Goal: Information Seeking & Learning: Check status

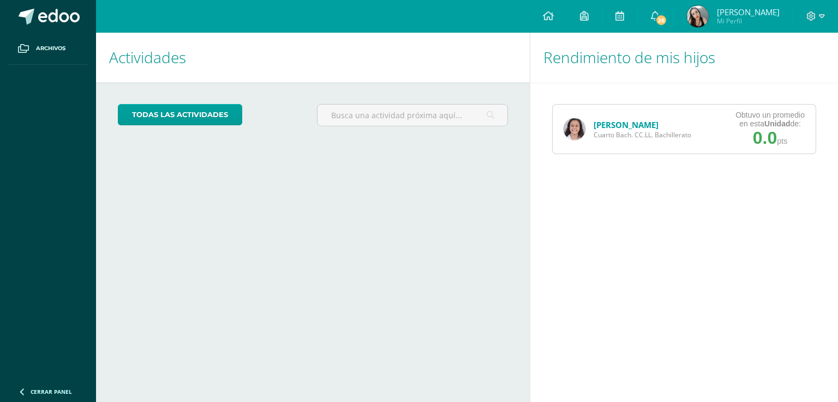
click at [618, 126] on link "[PERSON_NAME]" at bounding box center [625, 124] width 65 height 11
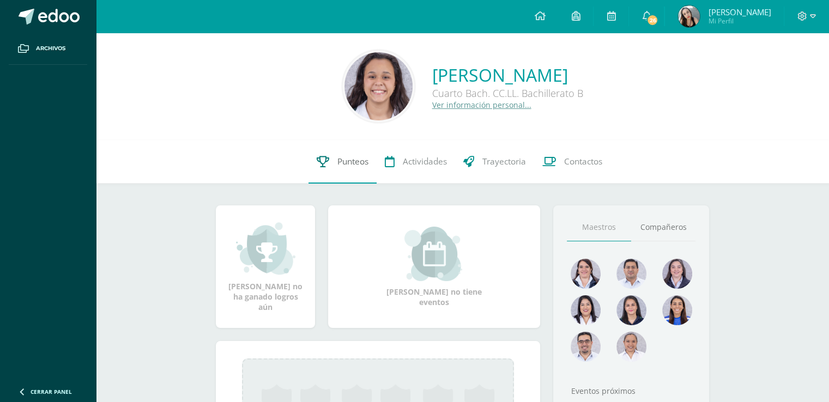
click at [356, 164] on span "Punteos" at bounding box center [353, 161] width 31 height 11
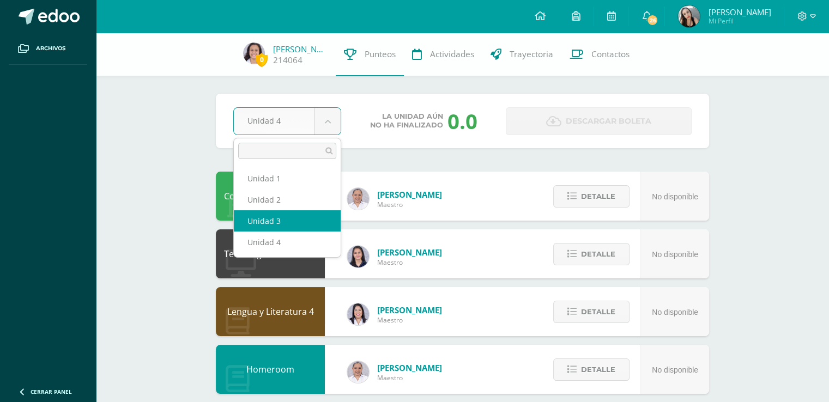
select select "Unidad 3"
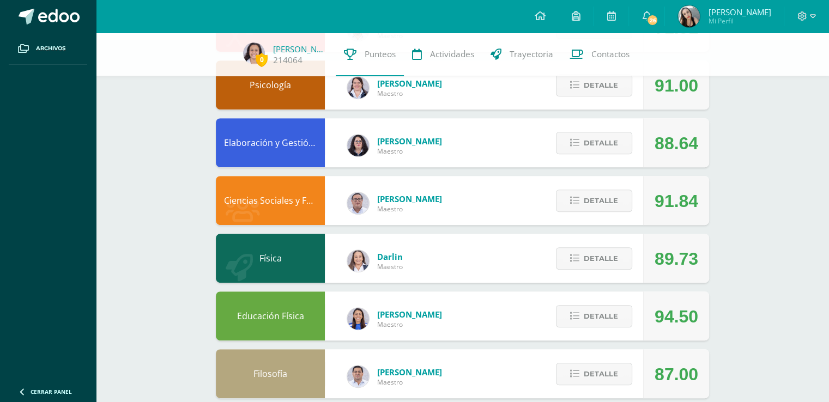
scroll to position [476, 0]
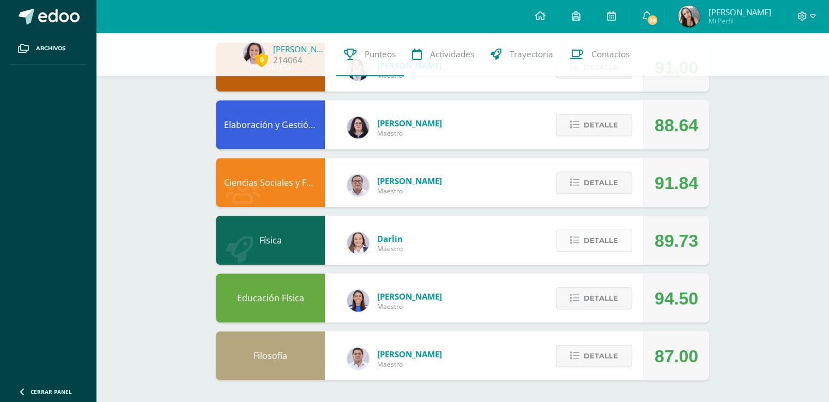
click at [609, 235] on span "Detalle" at bounding box center [601, 241] width 34 height 20
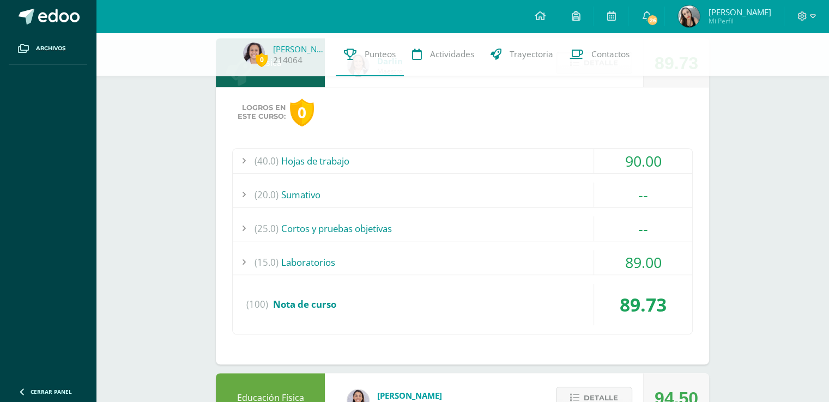
scroll to position [659, 0]
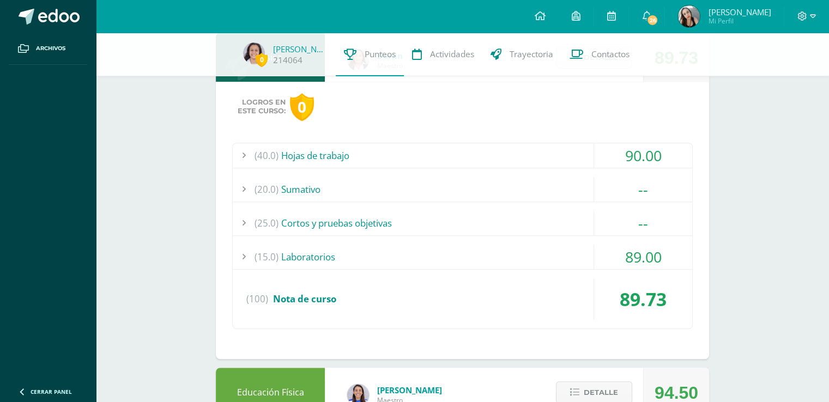
click at [669, 151] on div "90.00" at bounding box center [643, 155] width 98 height 25
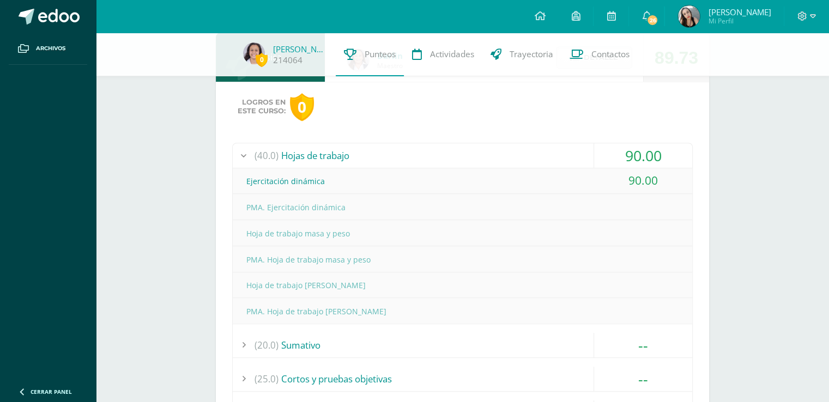
click at [666, 158] on div "90.00" at bounding box center [643, 155] width 98 height 25
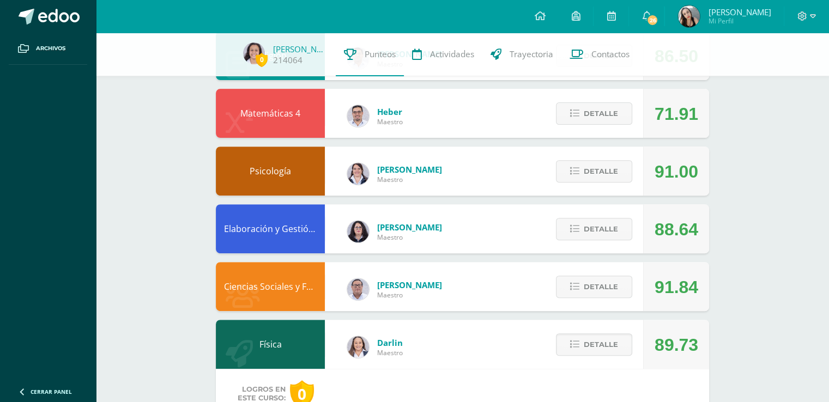
scroll to position [364, 0]
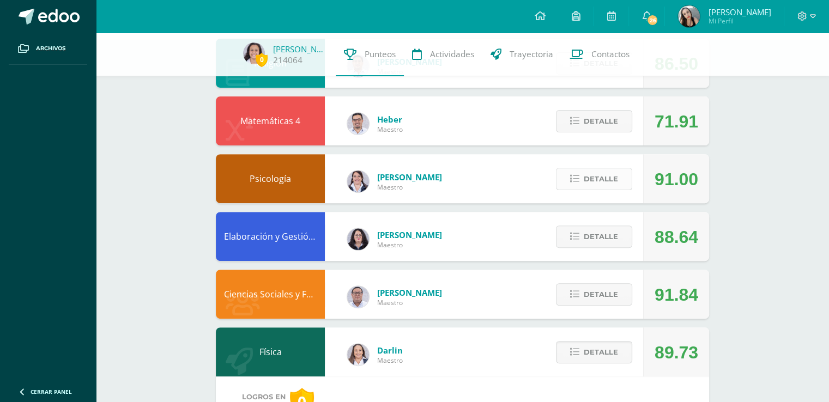
click at [585, 181] on span "Detalle" at bounding box center [601, 179] width 34 height 20
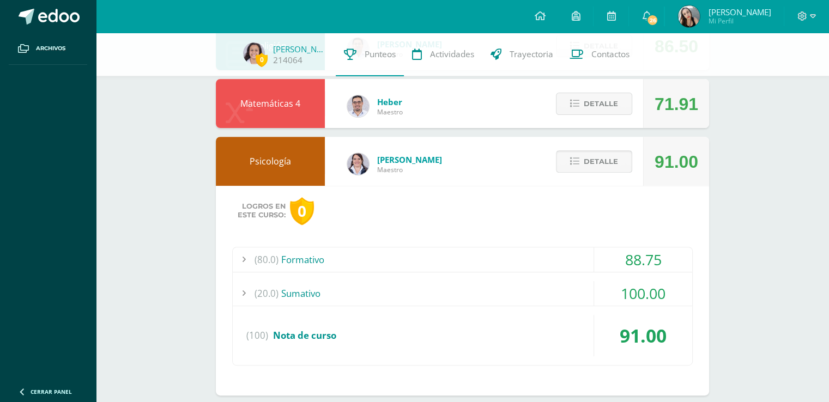
scroll to position [400, 0]
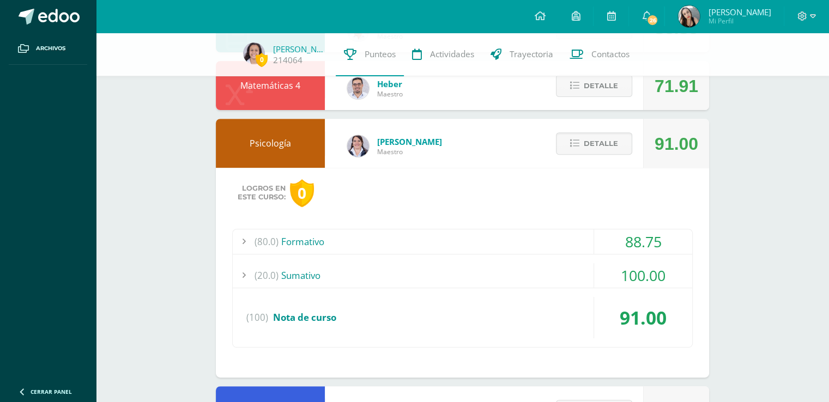
click at [670, 244] on div "88.75" at bounding box center [643, 242] width 98 height 25
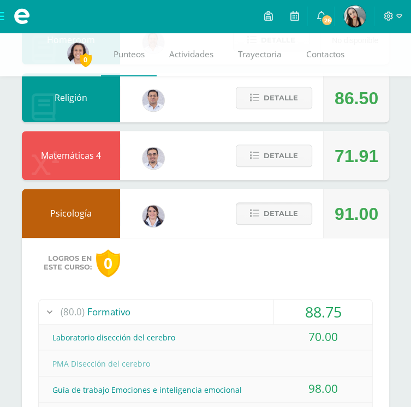
scroll to position [384, 0]
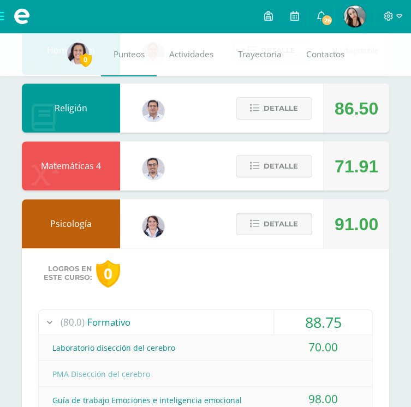
click at [292, 229] on span "Detalle" at bounding box center [280, 224] width 34 height 20
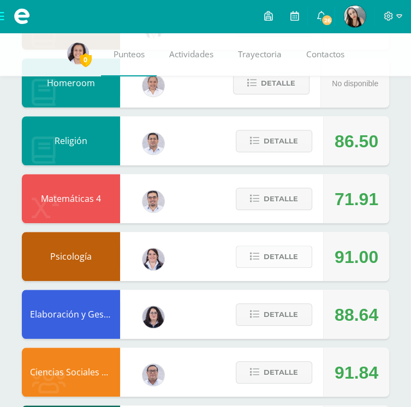
scroll to position [344, 0]
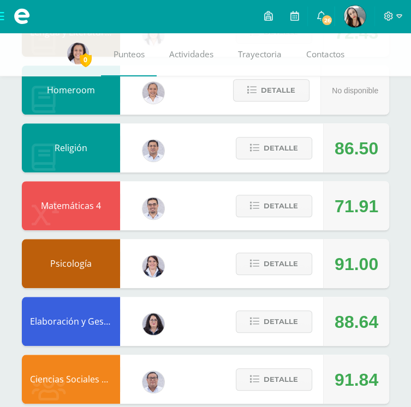
click at [208, 146] on div "Religión Carlos Araujo Maestro 86.50 Detalle" at bounding box center [205, 147] width 367 height 49
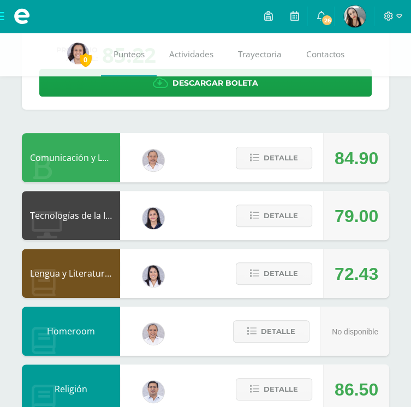
click at [178, 237] on div "Alejandra Rimola Maestro" at bounding box center [153, 216] width 65 height 44
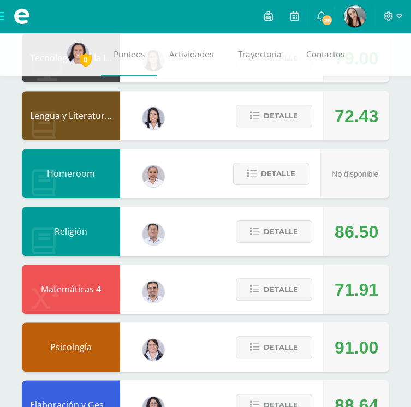
scroll to position [269, 0]
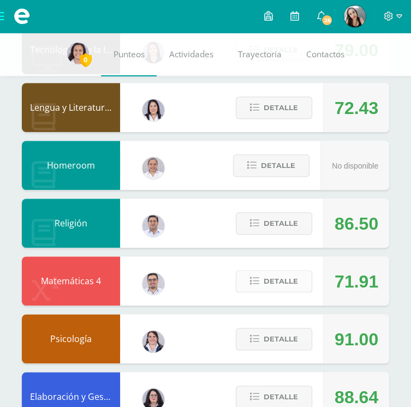
click at [289, 283] on span "Detalle" at bounding box center [280, 281] width 34 height 20
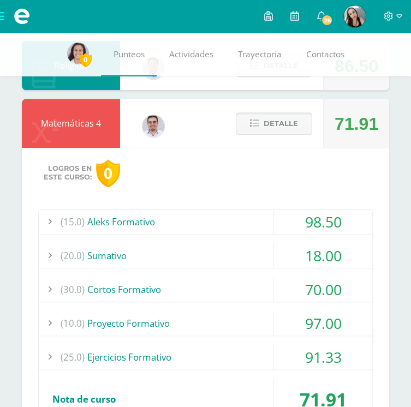
scroll to position [427, 0]
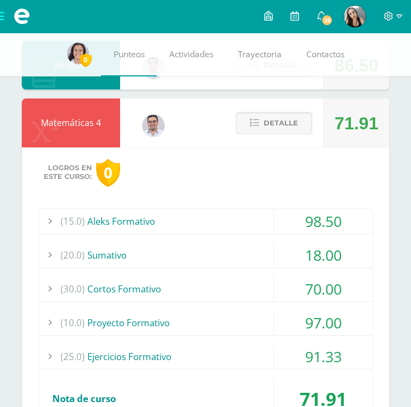
click at [266, 116] on span "Detalle" at bounding box center [280, 123] width 34 height 20
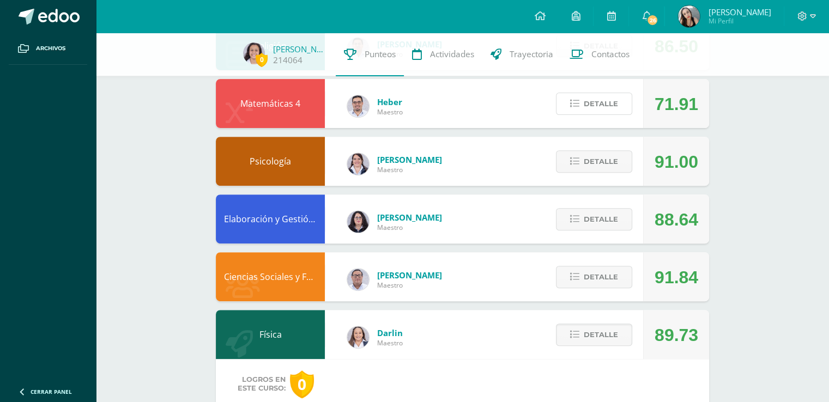
scroll to position [393, 0]
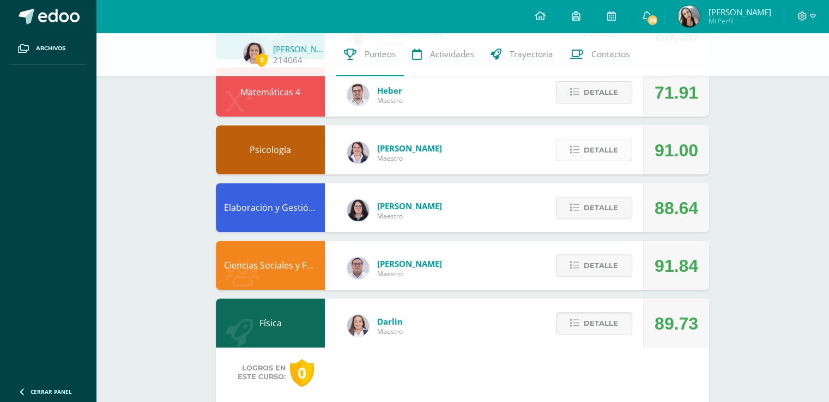
click at [624, 152] on button "Detalle" at bounding box center [594, 150] width 76 height 22
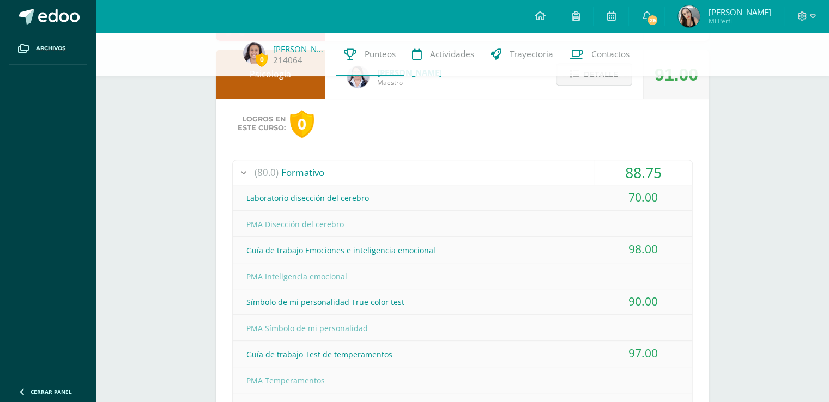
scroll to position [467, 0]
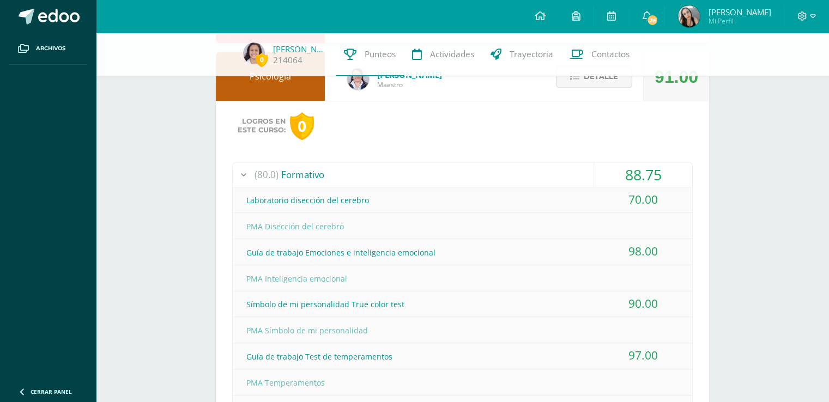
click at [654, 181] on div "88.75" at bounding box center [643, 175] width 98 height 25
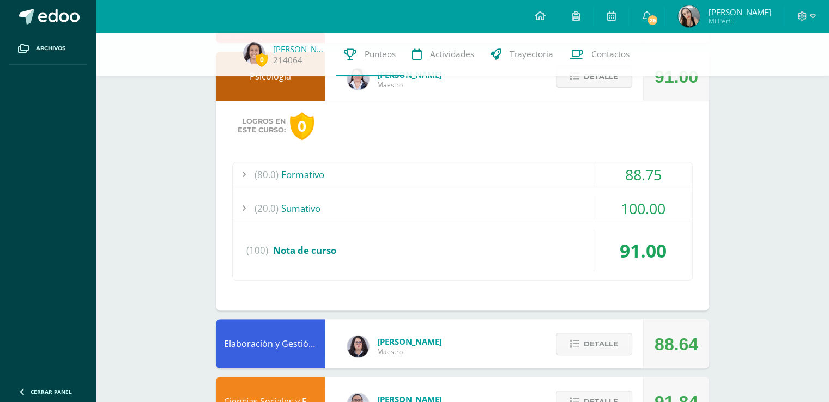
click at [662, 181] on div "88.75" at bounding box center [643, 175] width 98 height 25
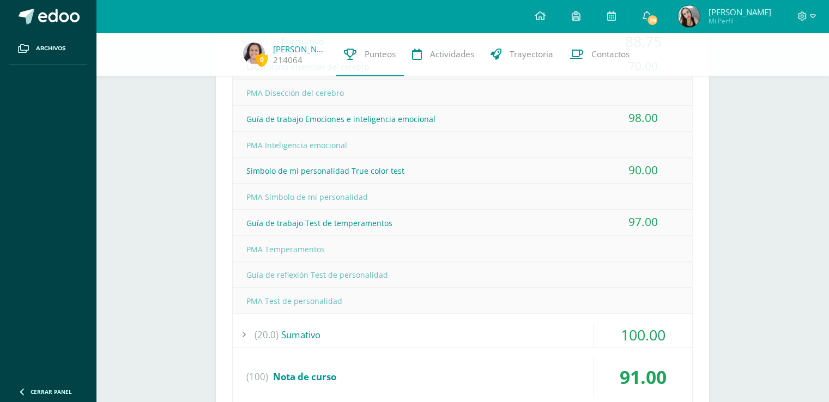
scroll to position [590, 0]
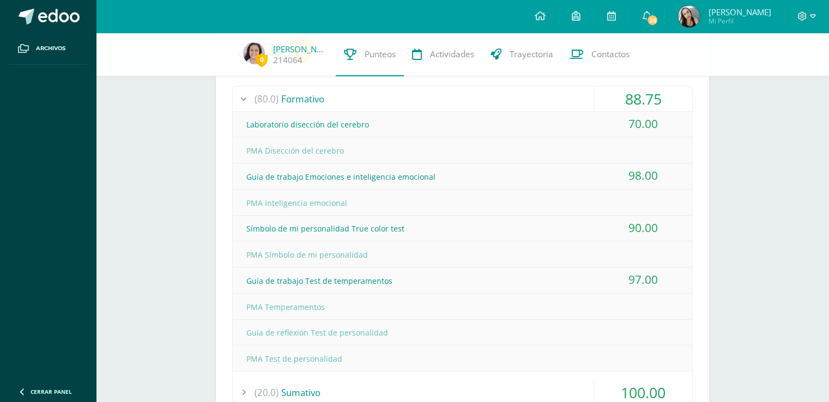
click at [632, 257] on div "PMA Símbolo de mi personalidad" at bounding box center [463, 255] width 460 height 25
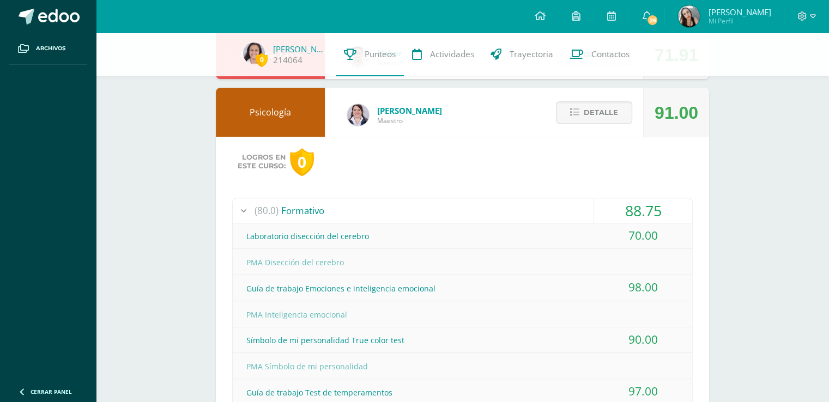
scroll to position [431, 0]
click at [646, 240] on div "70.00" at bounding box center [643, 235] width 98 height 25
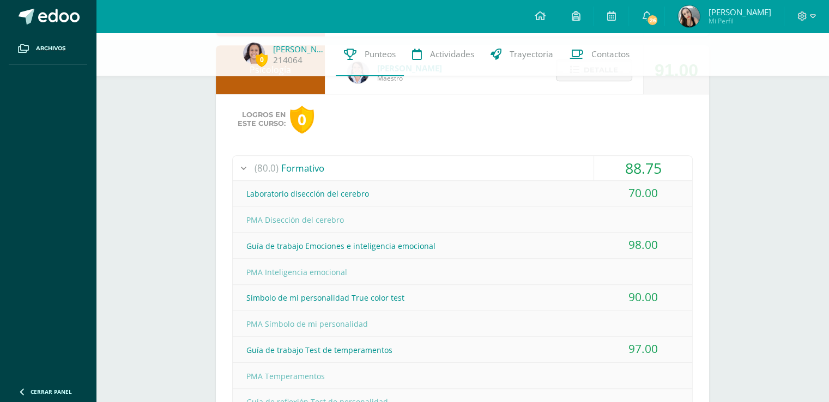
scroll to position [550, 0]
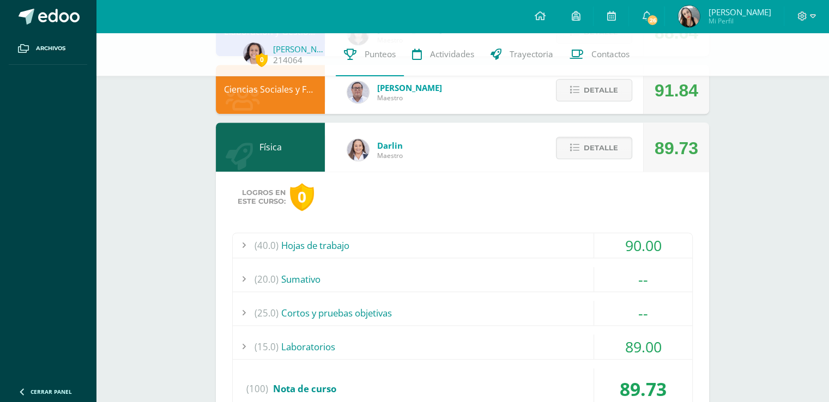
click at [676, 247] on div "90.00" at bounding box center [643, 245] width 98 height 25
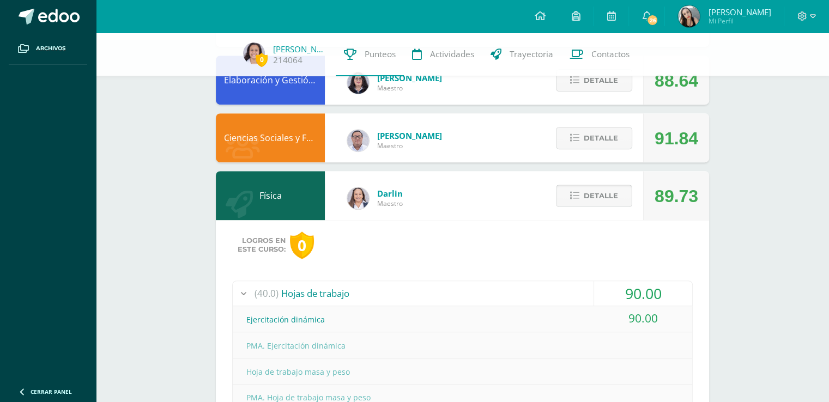
click at [605, 205] on span "Detalle" at bounding box center [601, 196] width 34 height 20
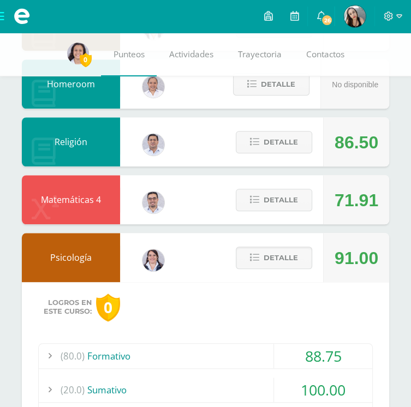
scroll to position [336, 0]
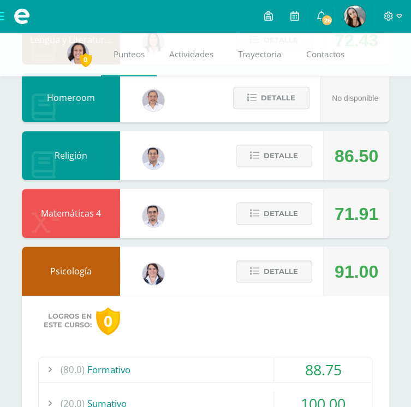
click at [278, 262] on span "Detalle" at bounding box center [280, 271] width 34 height 20
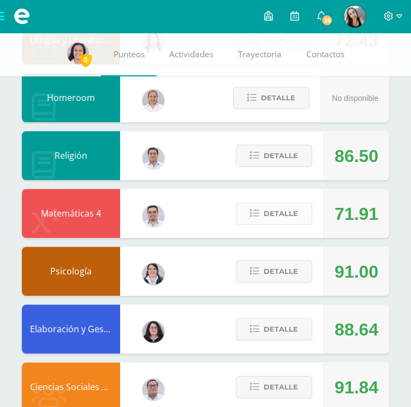
click at [264, 218] on span "Detalle" at bounding box center [280, 213] width 34 height 20
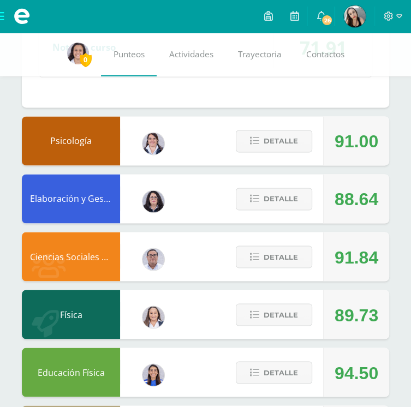
scroll to position [786, 0]
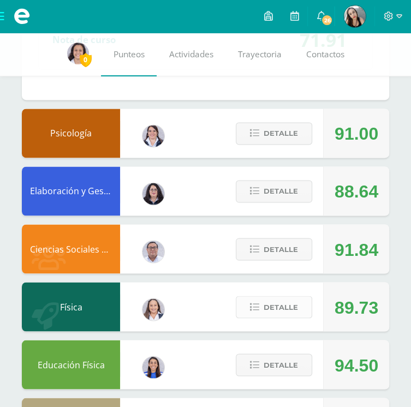
click at [293, 307] on span "Detalle" at bounding box center [280, 307] width 34 height 20
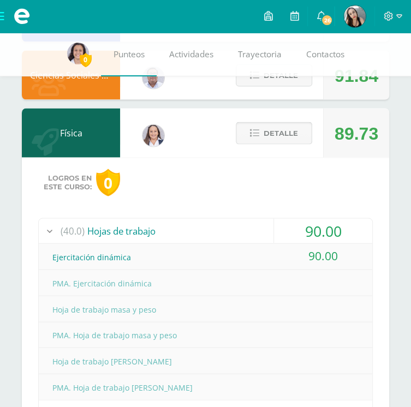
scroll to position [960, 0]
click at [351, 223] on div "90.00" at bounding box center [323, 230] width 98 height 25
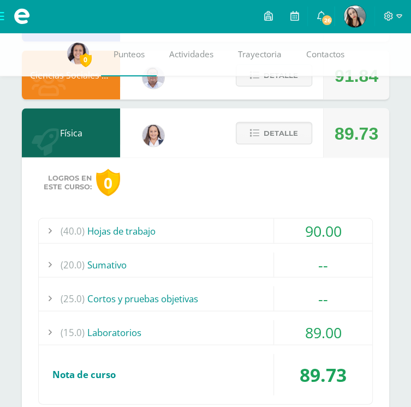
click at [350, 229] on div "90.00" at bounding box center [323, 230] width 98 height 25
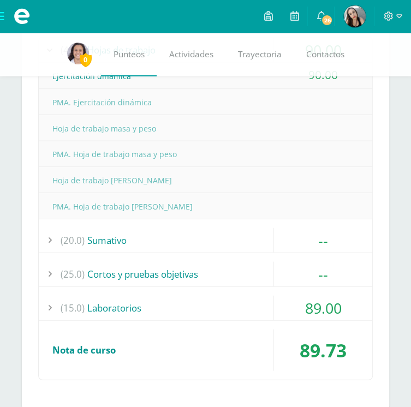
scroll to position [1141, 0]
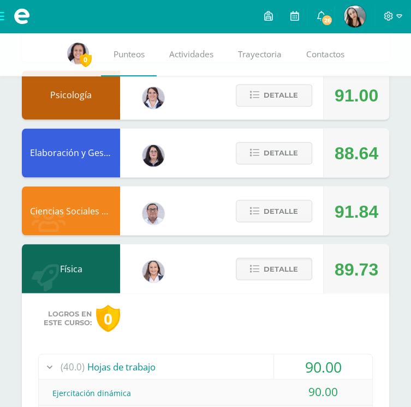
click at [336, 238] on div "Comunicación y Lenguaje L3 Inglés 4 Diana Marroquin Maestro 84.90 Detalle Tecno…" at bounding box center [205, 127] width 367 height 1430
click at [288, 273] on span "Detalle" at bounding box center [280, 268] width 34 height 20
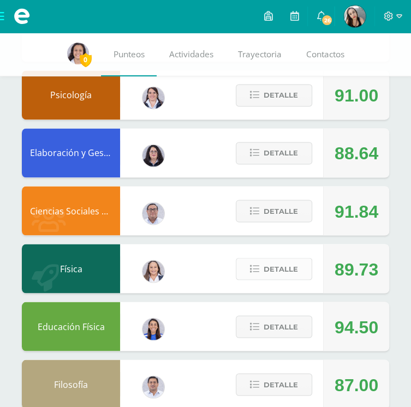
scroll to position [846, 0]
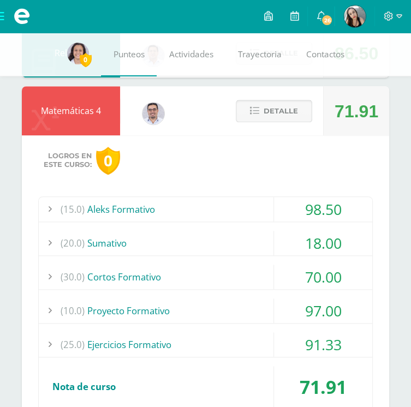
click at [285, 111] on span "Detalle" at bounding box center [280, 111] width 34 height 20
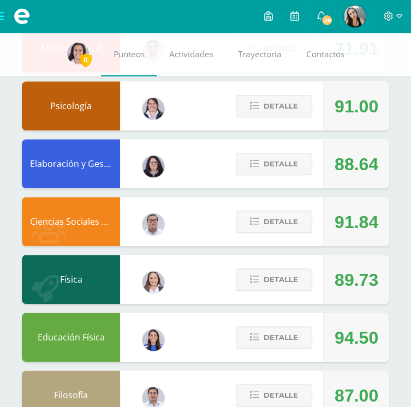
scroll to position [536, 0]
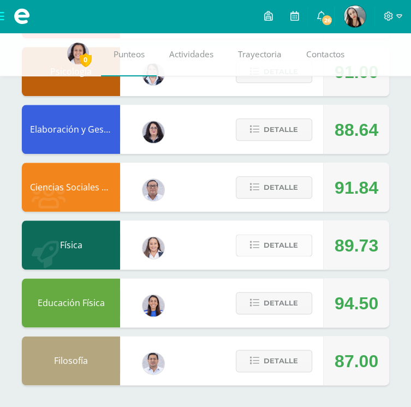
click at [273, 255] on span "Detalle" at bounding box center [280, 245] width 34 height 20
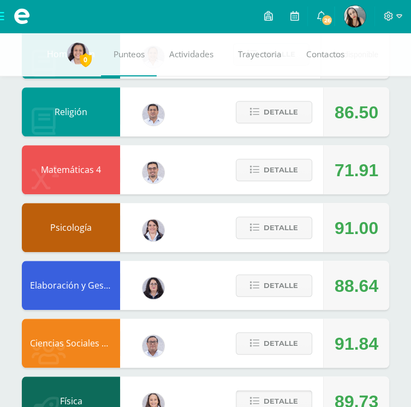
scroll to position [0, 0]
